Goal: Task Accomplishment & Management: Manage account settings

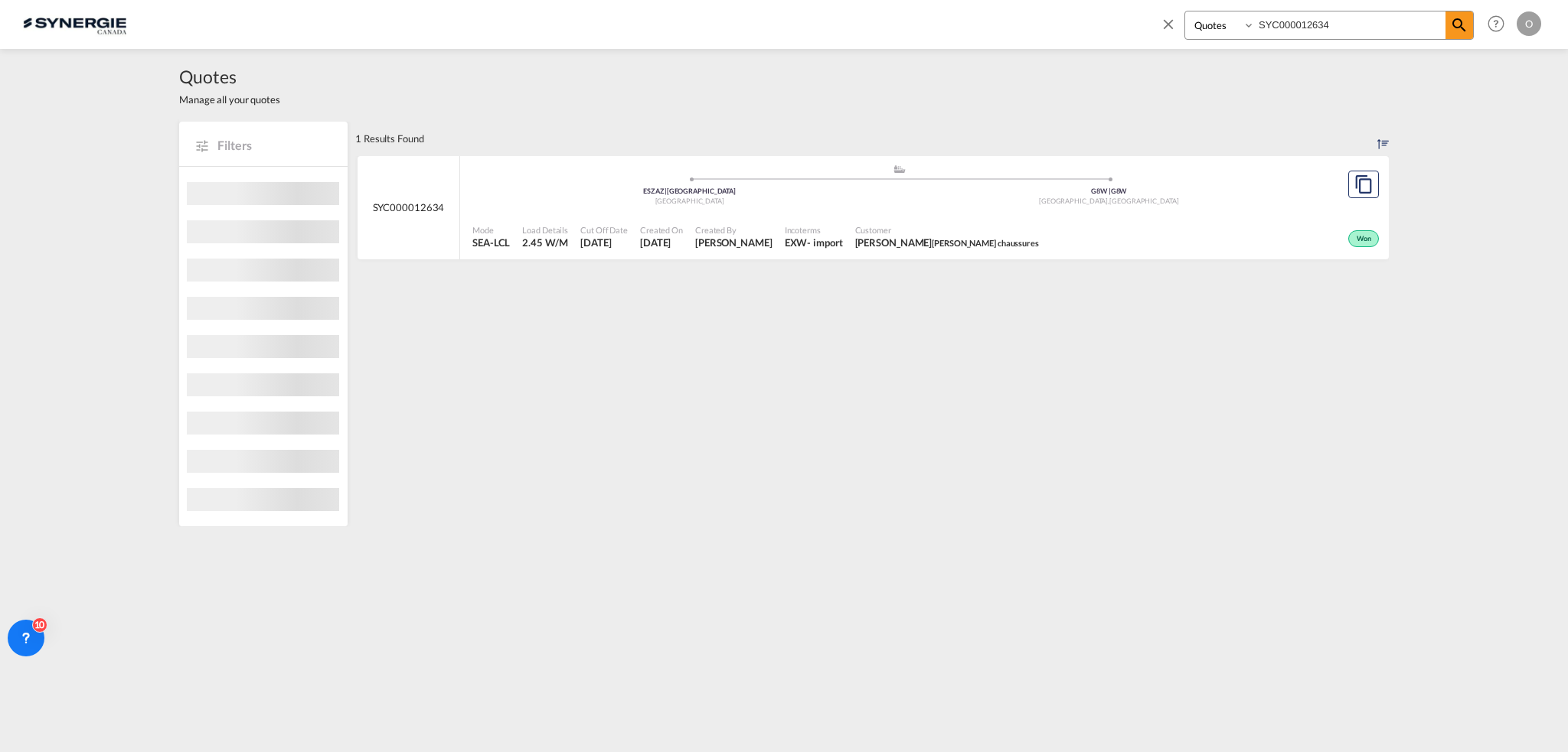
select select "Quotes"
drag, startPoint x: 1322, startPoint y: 20, endPoint x: 1013, endPoint y: 24, distance: 309.0
click at [1013, 24] on div "Bookings Quotes Enquiries SYC000012634 Help Resources Product Release O My Prof…" at bounding box center [784, 24] width 1522 height 47
paste input "3892"
type input "SYC000013892"
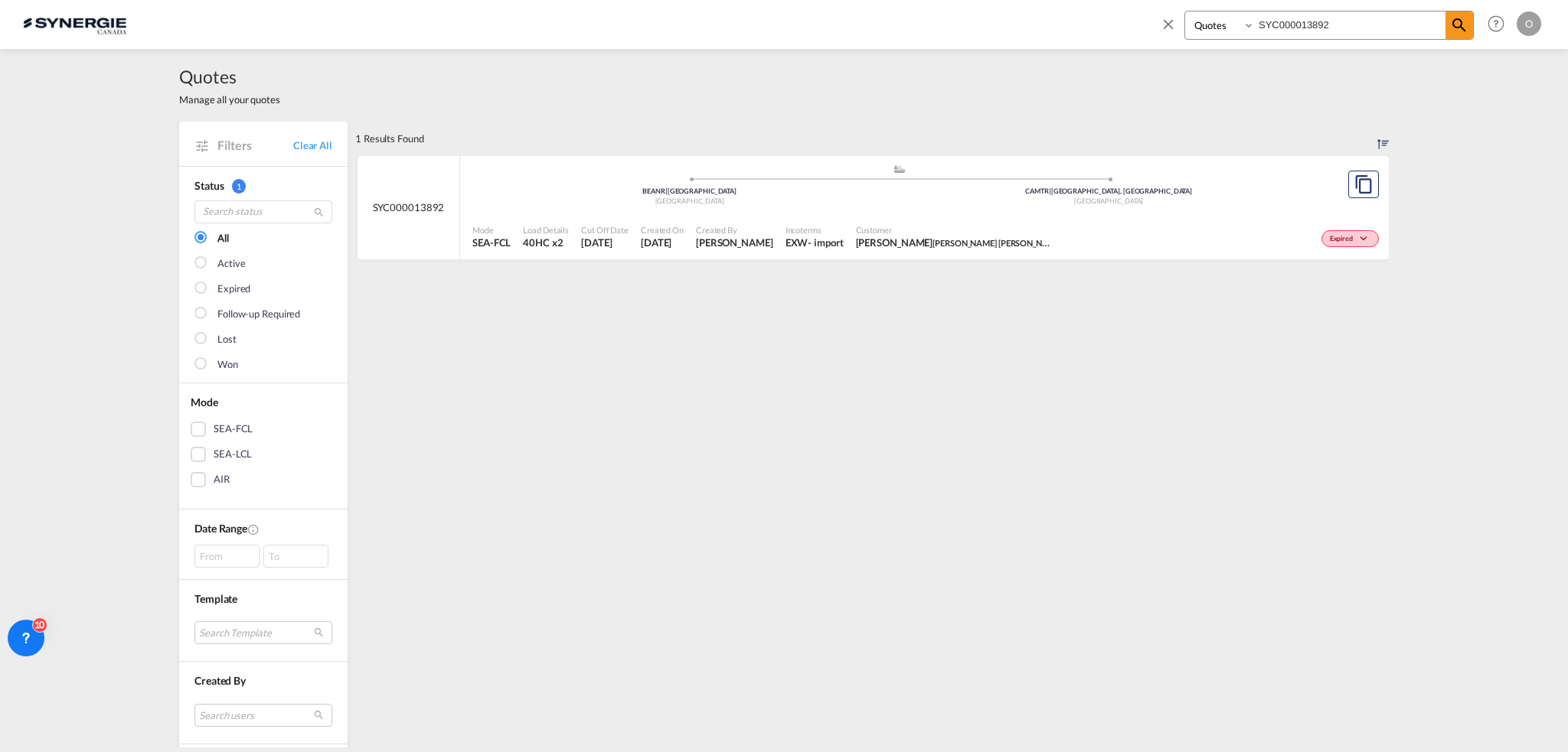
click at [905, 245] on span "[PERSON_NAME] [PERSON_NAME] [PERSON_NAME]" at bounding box center [955, 242] width 199 height 13
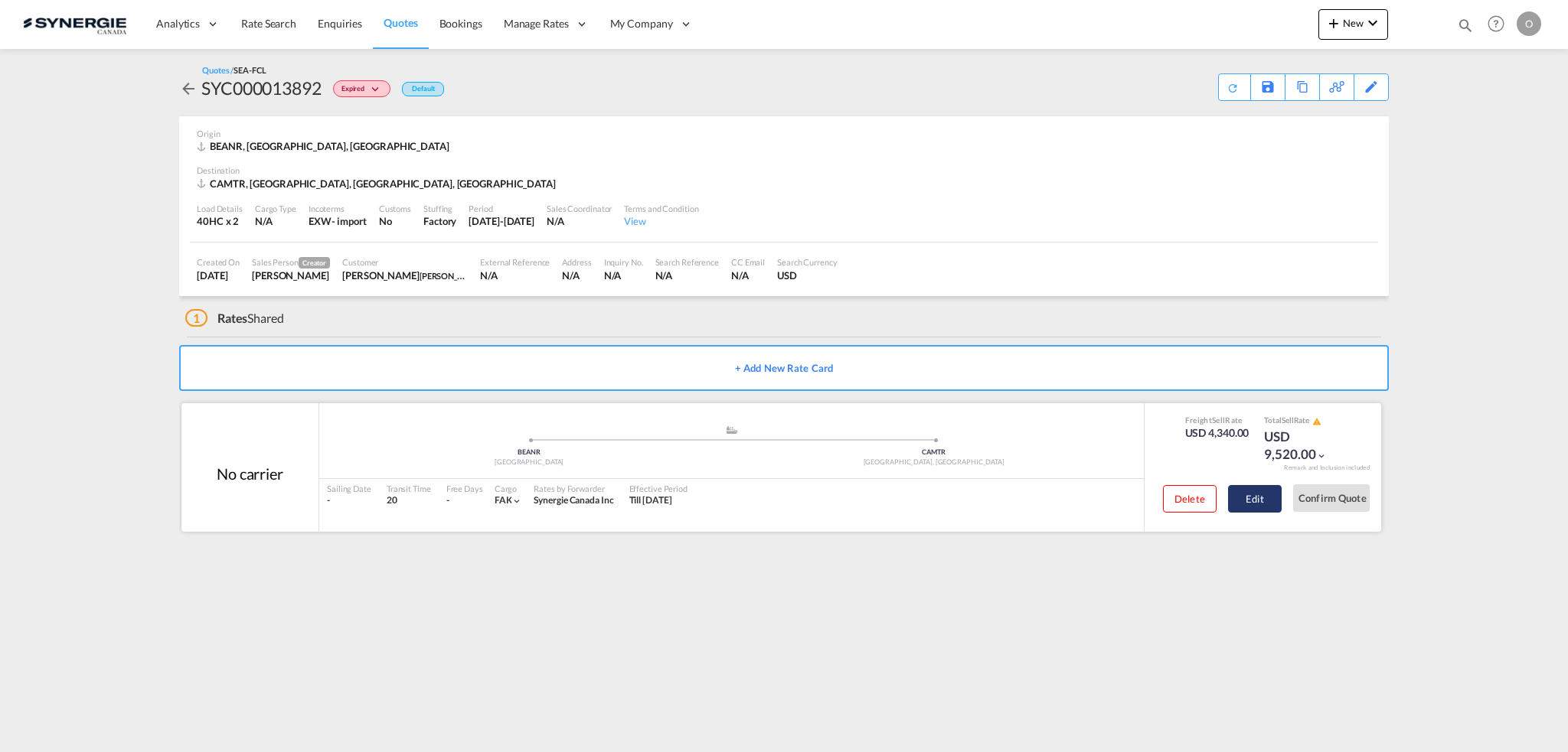
click at [1246, 501] on button "Edit" at bounding box center [1254, 498] width 54 height 28
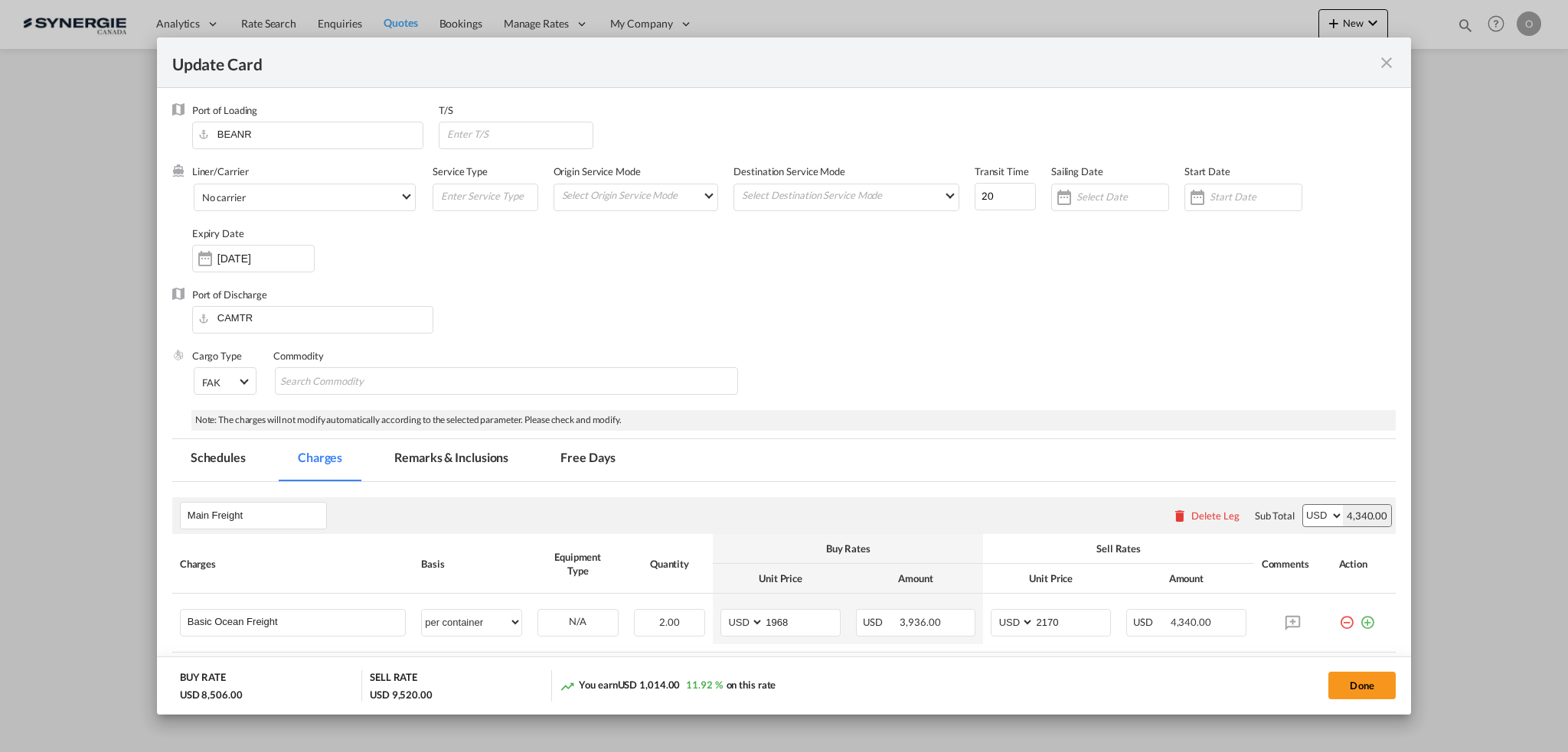
select select "per container"
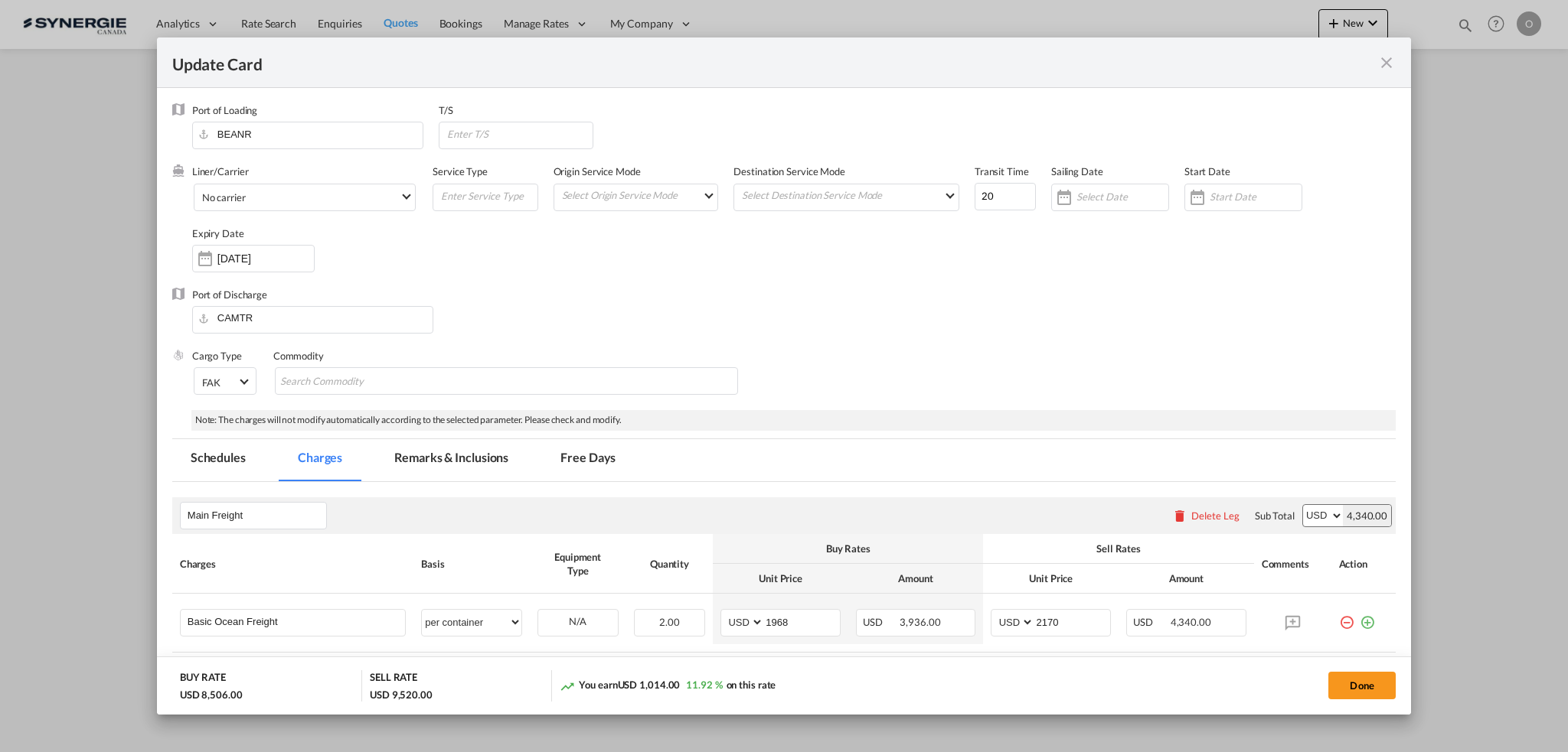
select select "per B/L"
select select "per shipment"
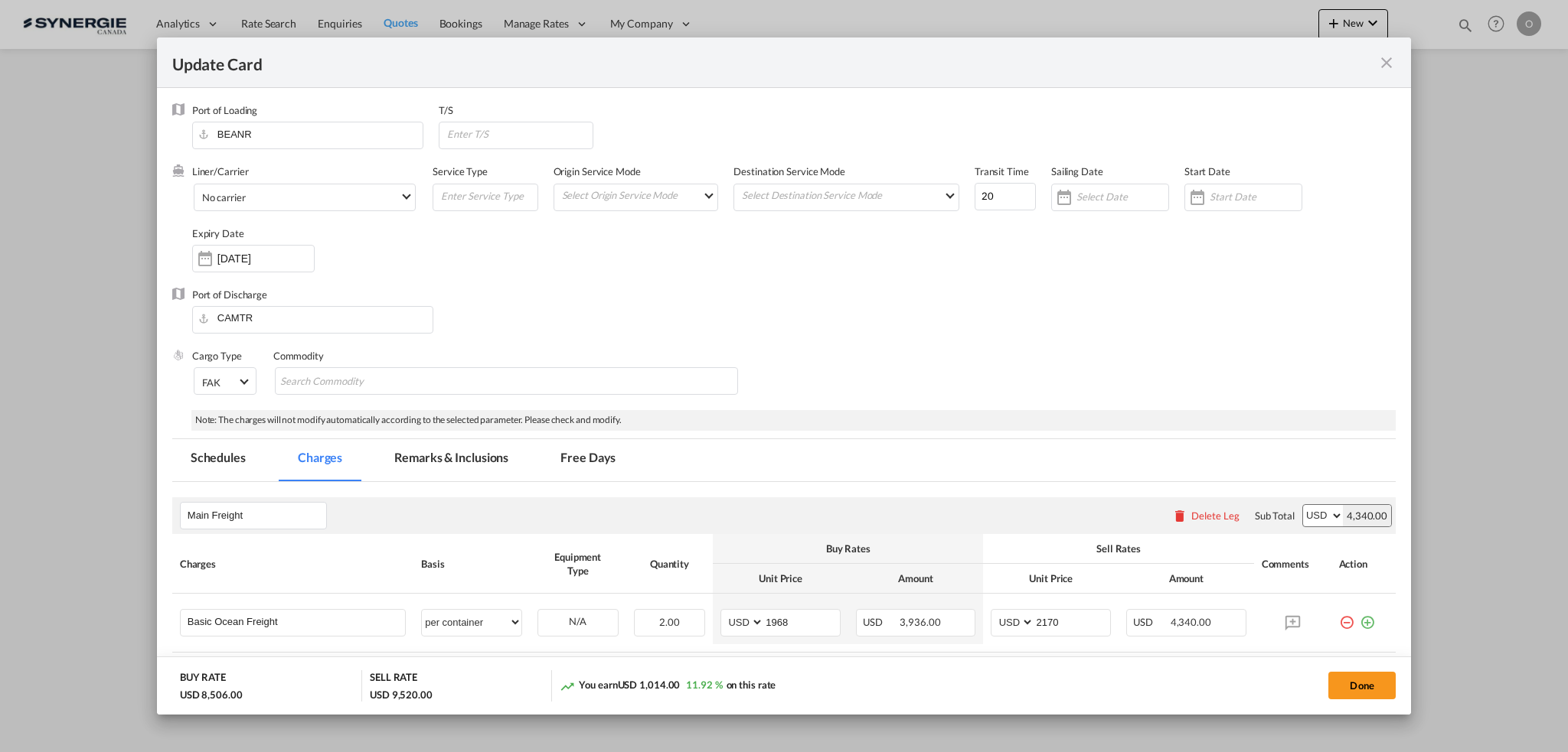
click at [455, 457] on md-tab-item "Remarks & Inclusions" at bounding box center [451, 460] width 150 height 42
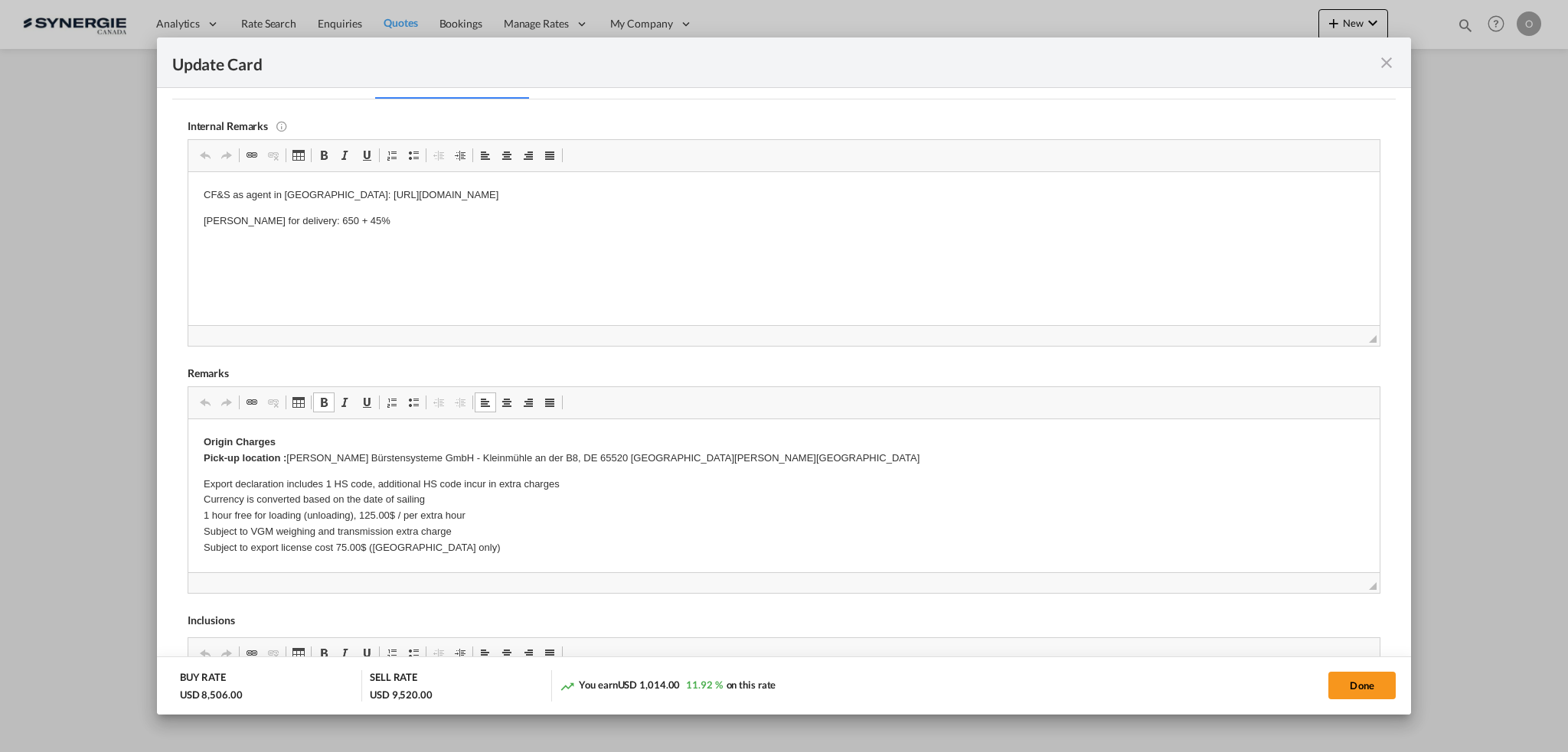
drag, startPoint x: 279, startPoint y: 456, endPoint x: 432, endPoint y: 453, distance: 153.0
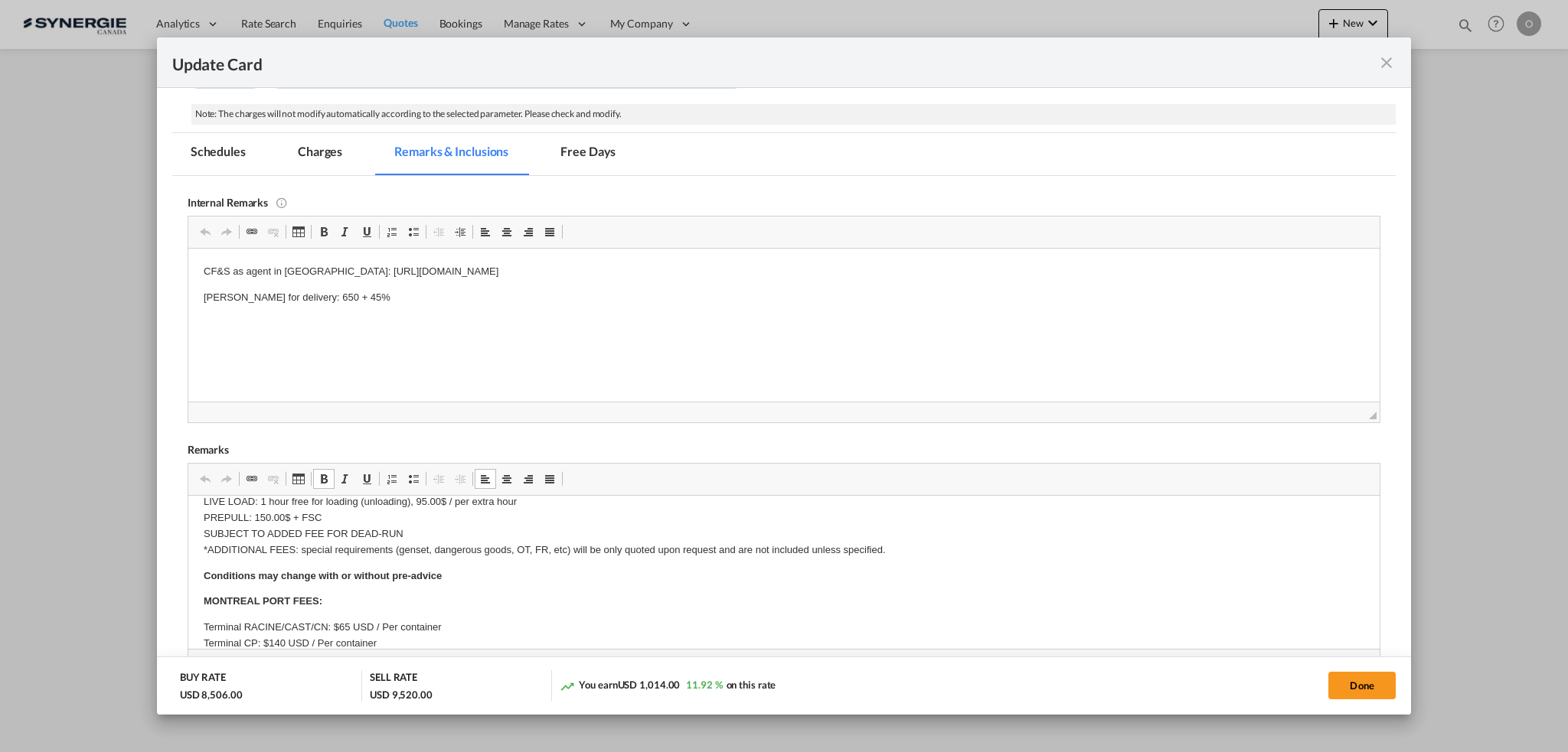
scroll to position [229, 0]
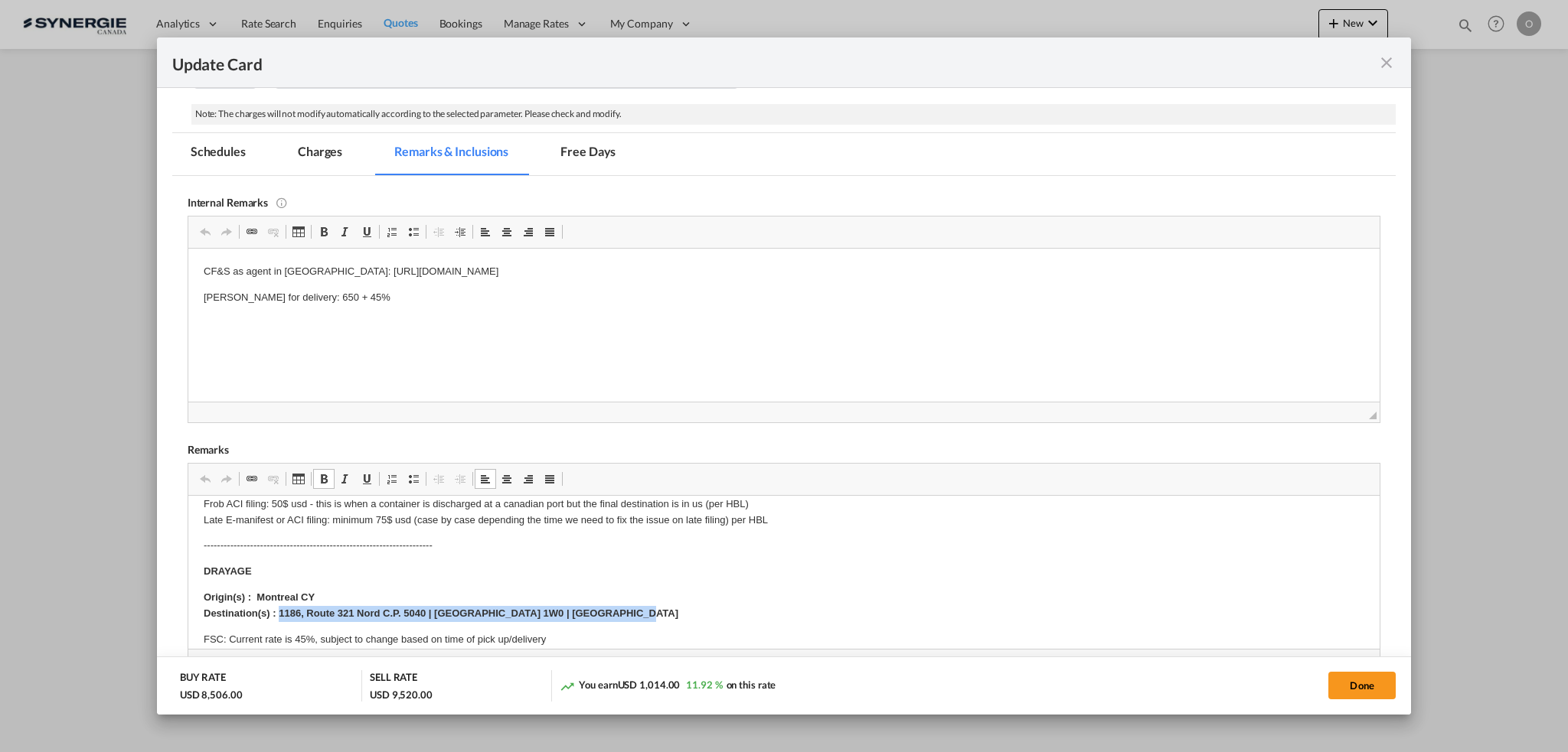
drag, startPoint x: 277, startPoint y: 611, endPoint x: 623, endPoint y: 613, distance: 346.0
click at [623, 613] on p "Origin(s) : Montreal CY Destination(s) : 1186, Route 321 Nord C.P. 5040 | St-An…" at bounding box center [783, 605] width 1160 height 32
copy strong "1186, Route 321 Nord C.P. 5040 | St-André-Avellin, QC J0V 1W0 | Canada"
